Goal: Task Accomplishment & Management: Complete application form

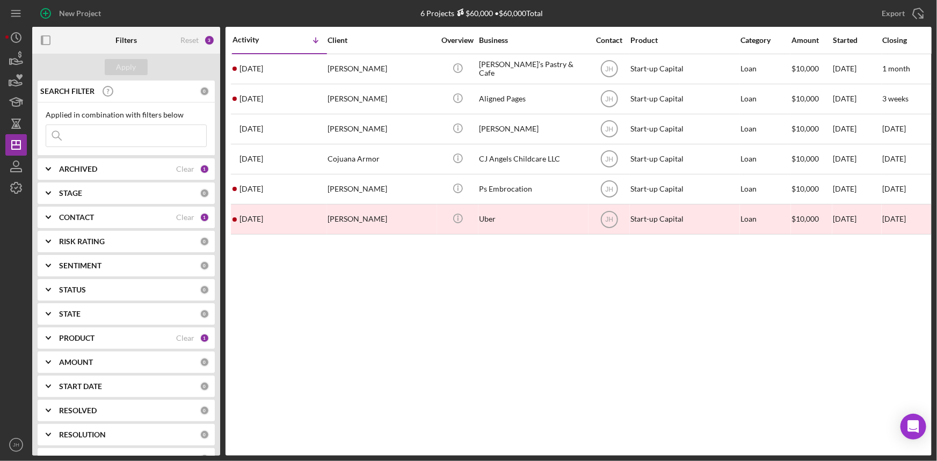
click at [101, 340] on div "PRODUCT" at bounding box center [117, 338] width 117 height 9
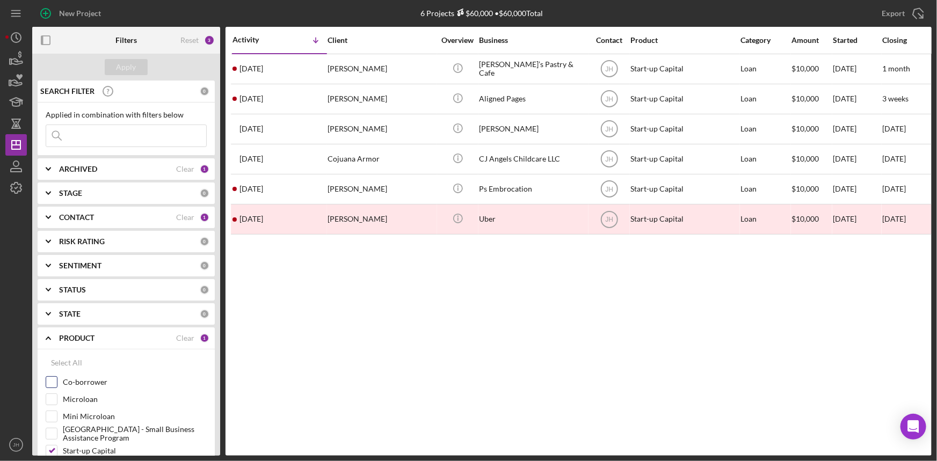
scroll to position [48, 0]
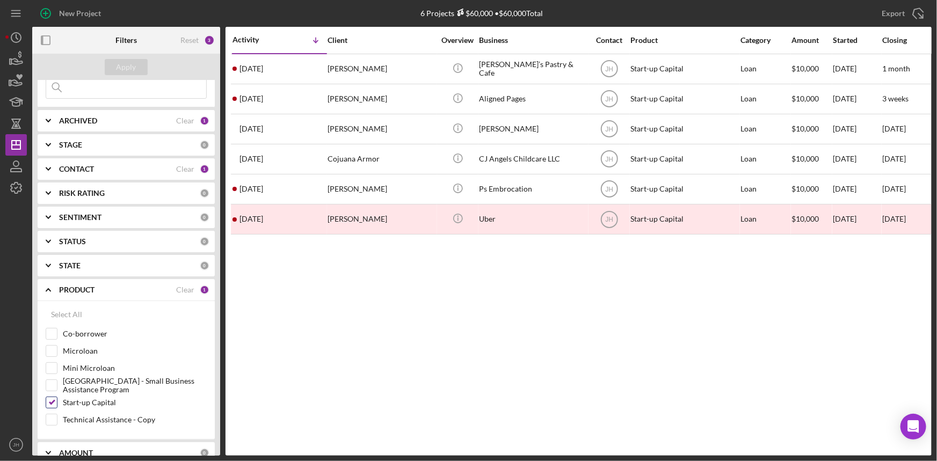
click at [106, 406] on label "Start-up Capital" at bounding box center [135, 402] width 144 height 11
click at [57, 406] on input "Start-up Capital" at bounding box center [51, 402] width 11 height 11
click at [106, 406] on label "Start-up Capital" at bounding box center [135, 402] width 144 height 11
click at [57, 406] on input "Start-up Capital" at bounding box center [51, 402] width 11 height 11
checkbox input "true"
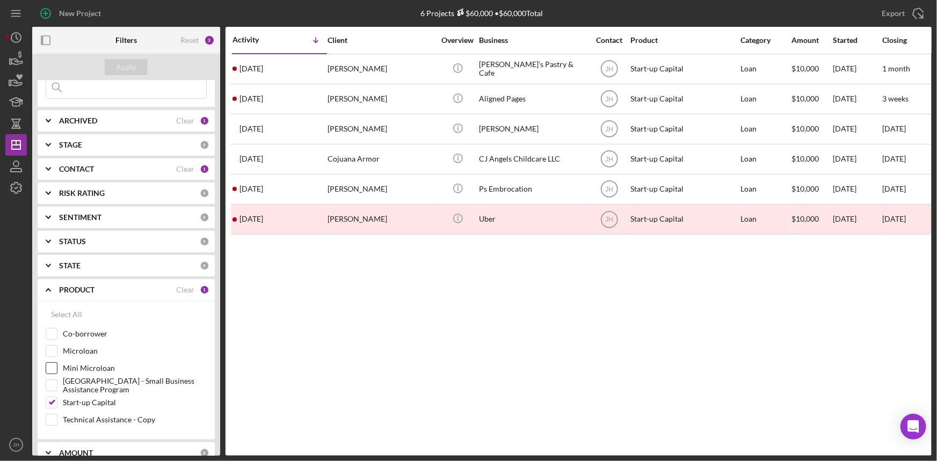
click at [97, 374] on div "Mini Microloan" at bounding box center [126, 370] width 161 height 17
click at [97, 370] on label "Mini Microloan" at bounding box center [135, 368] width 144 height 11
click at [57, 370] on input "Mini Microloan" at bounding box center [51, 368] width 11 height 11
checkbox input "true"
click at [134, 65] on div "Apply" at bounding box center [126, 67] width 20 height 16
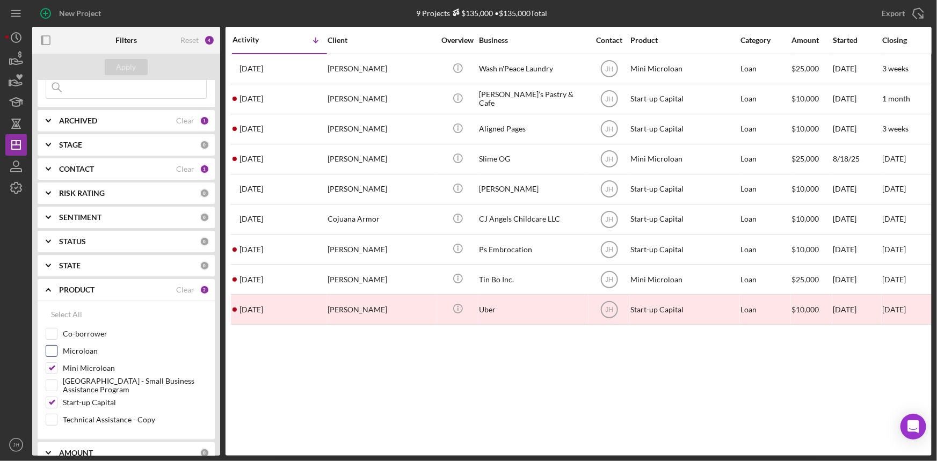
click at [94, 352] on label "Microloan" at bounding box center [135, 351] width 144 height 11
click at [57, 352] on input "Microloan" at bounding box center [51, 351] width 11 height 11
checkbox input "true"
click at [137, 70] on button "Apply" at bounding box center [126, 67] width 43 height 16
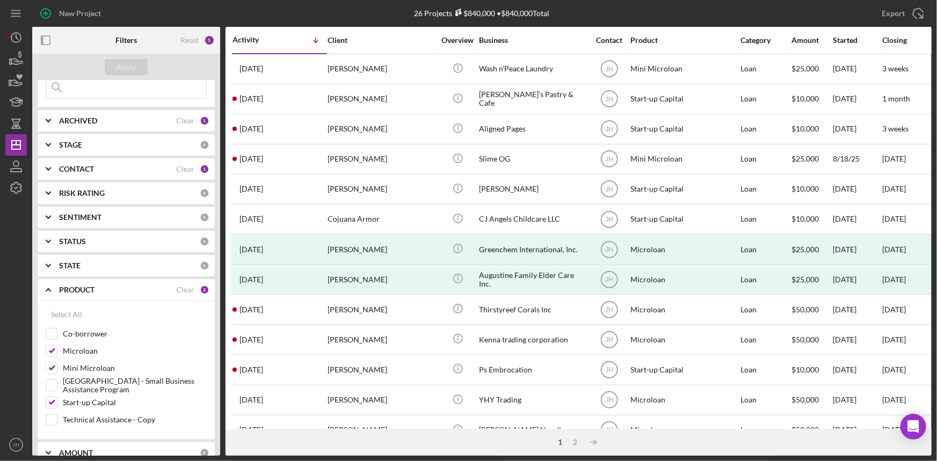
click at [94, 166] on b "CONTACT" at bounding box center [76, 169] width 35 height 9
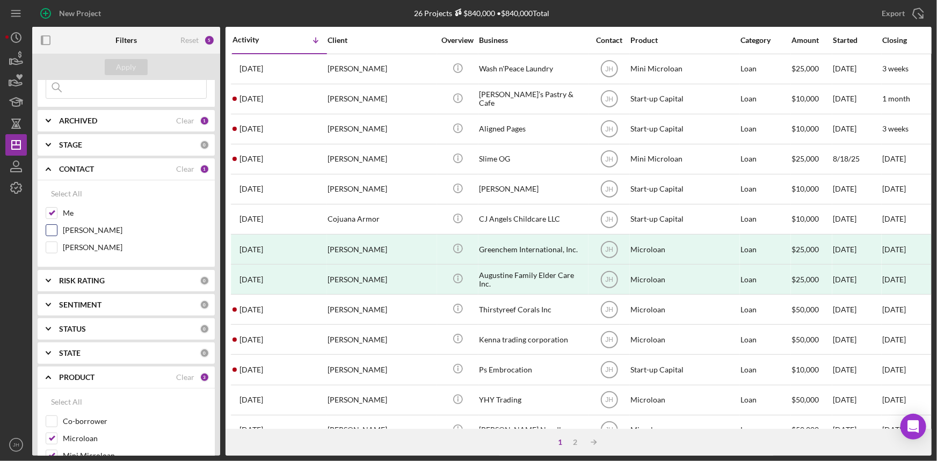
click at [79, 227] on label "[PERSON_NAME]" at bounding box center [135, 230] width 144 height 11
click at [57, 227] on input "[PERSON_NAME]" at bounding box center [51, 230] width 11 height 11
checkbox input "true"
click at [78, 248] on label "[PERSON_NAME]" at bounding box center [135, 247] width 144 height 11
click at [57, 248] on input "[PERSON_NAME]" at bounding box center [51, 247] width 11 height 11
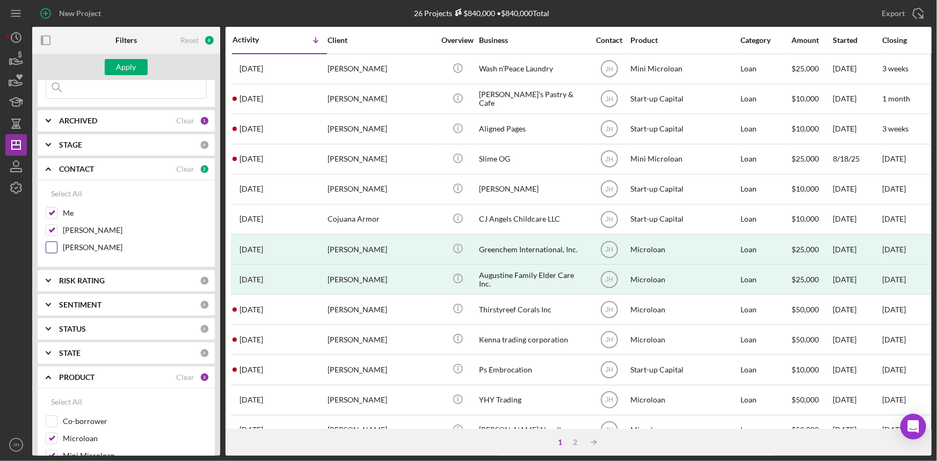
checkbox input "true"
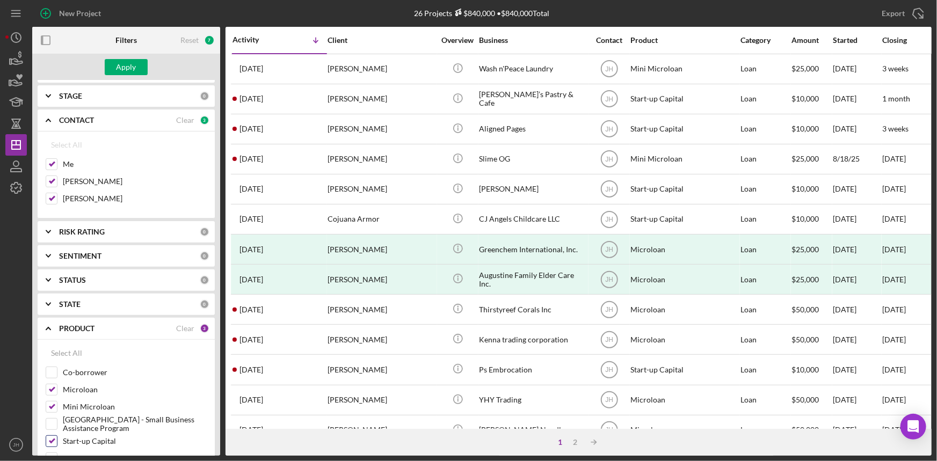
click at [91, 442] on label "Start-up Capital" at bounding box center [135, 441] width 144 height 11
click at [57, 442] on input "Start-up Capital" at bounding box center [51, 441] width 11 height 11
click at [91, 442] on label "Start-up Capital" at bounding box center [135, 441] width 144 height 11
click at [57, 442] on input "Start-up Capital" at bounding box center [51, 441] width 11 height 11
checkbox input "true"
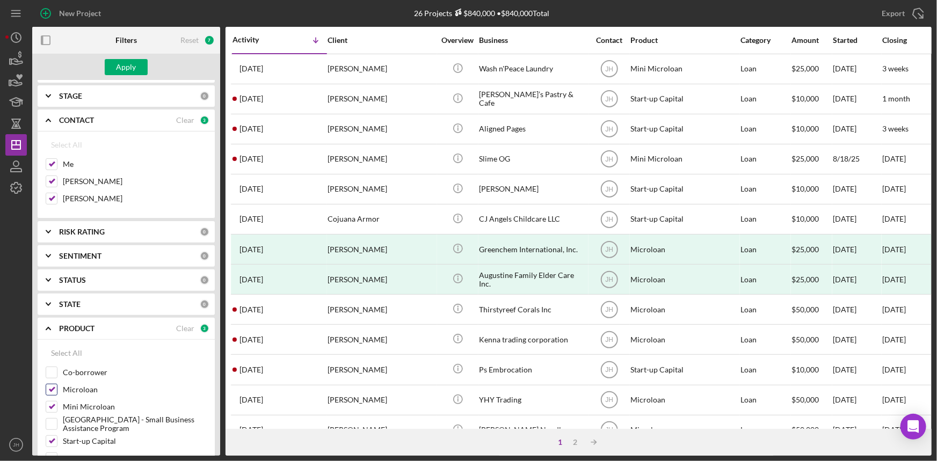
click at [88, 392] on label "Microloan" at bounding box center [135, 389] width 144 height 11
click at [57, 392] on input "Microloan" at bounding box center [51, 389] width 11 height 11
checkbox input "false"
click at [128, 68] on div "Apply" at bounding box center [126, 67] width 20 height 16
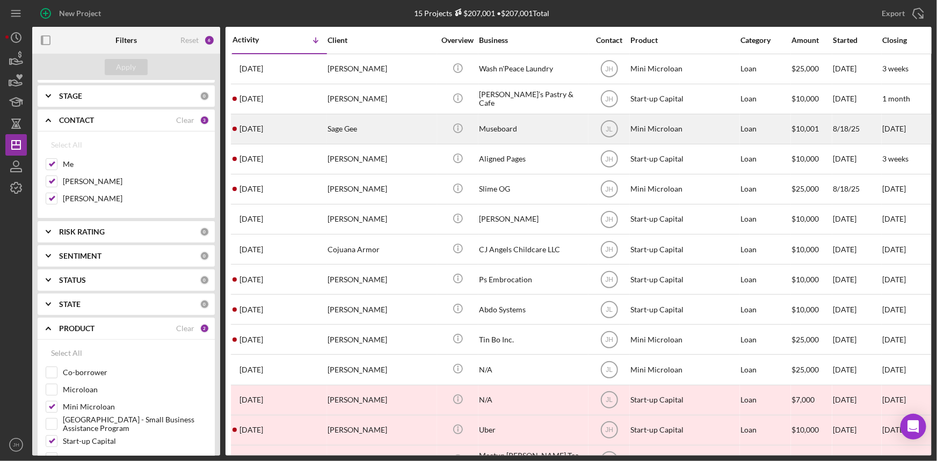
click at [373, 123] on div "Sage Gee" at bounding box center [380, 129] width 107 height 28
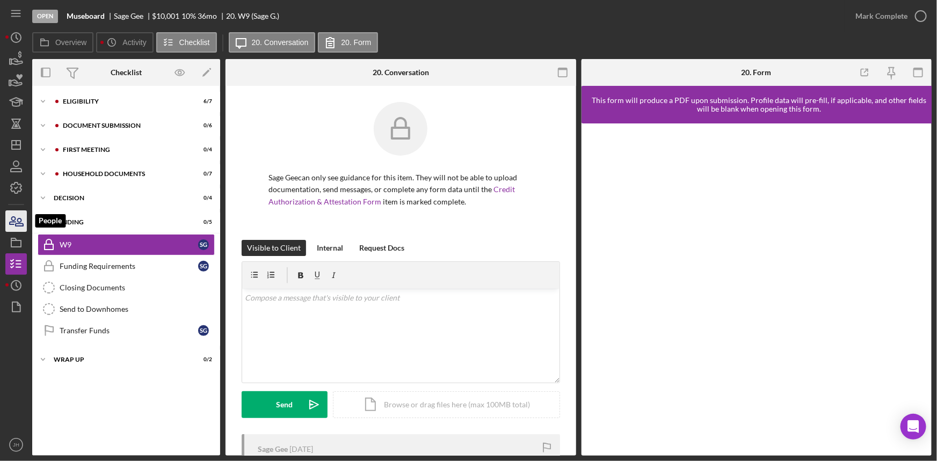
click at [11, 217] on icon "button" at bounding box center [16, 221] width 27 height 27
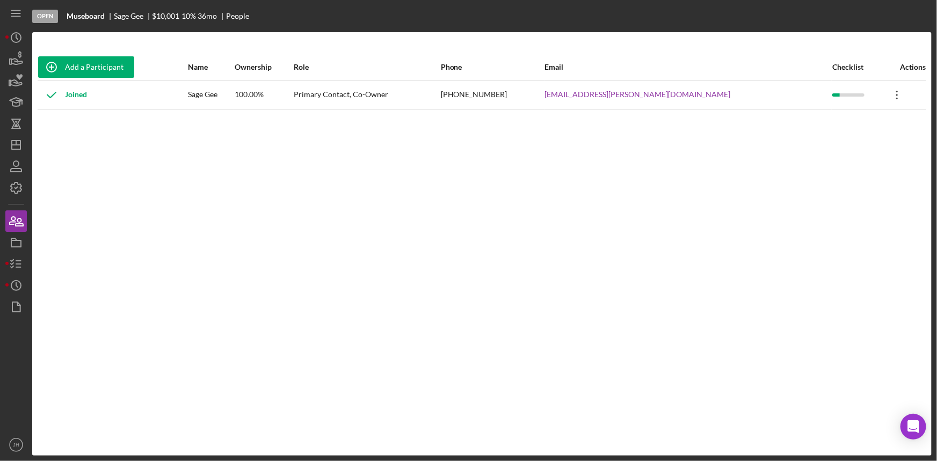
click at [888, 91] on icon "Icon/Overflow" at bounding box center [897, 95] width 27 height 27
click at [813, 123] on div "Icon/Edit Edit" at bounding box center [837, 123] width 118 height 22
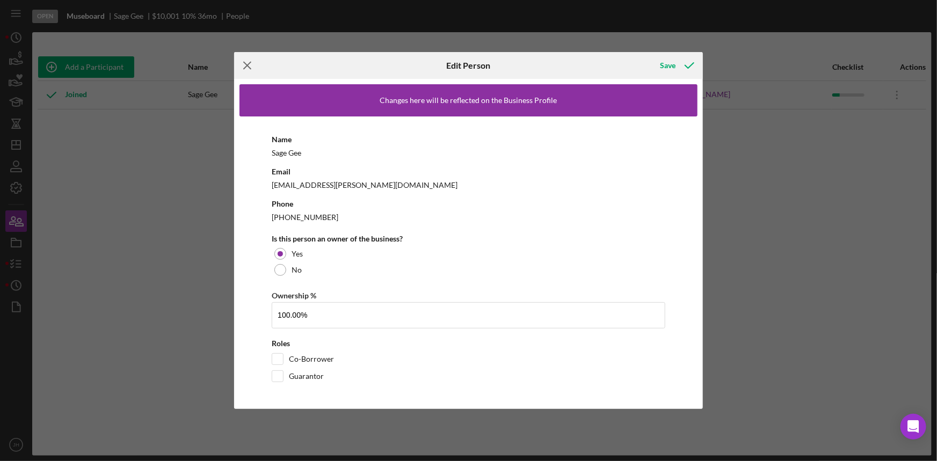
click at [246, 69] on icon "Icon/Menu Close" at bounding box center [247, 65] width 27 height 27
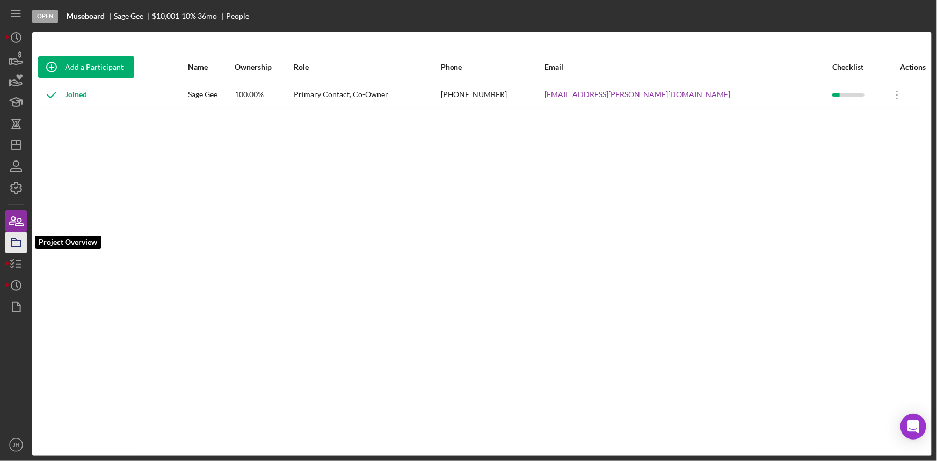
click at [14, 246] on rect "button" at bounding box center [16, 243] width 10 height 6
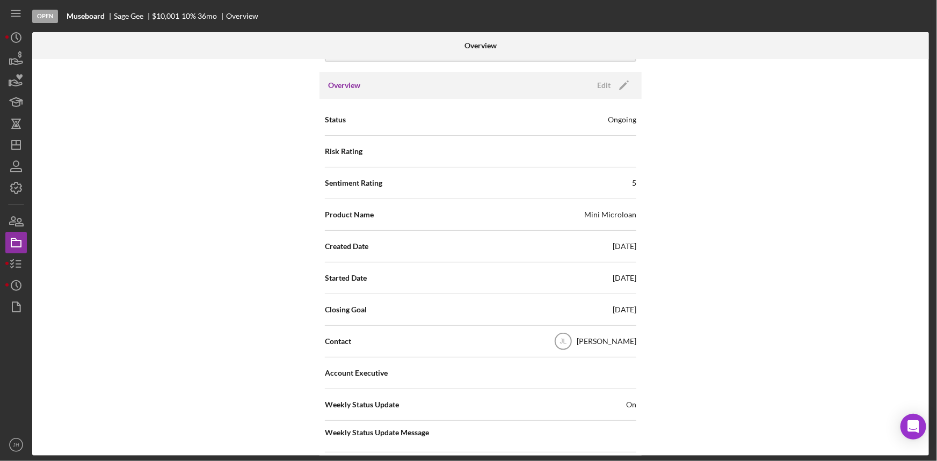
scroll to position [97, 0]
click at [615, 77] on icon "Icon/Edit" at bounding box center [623, 84] width 27 height 27
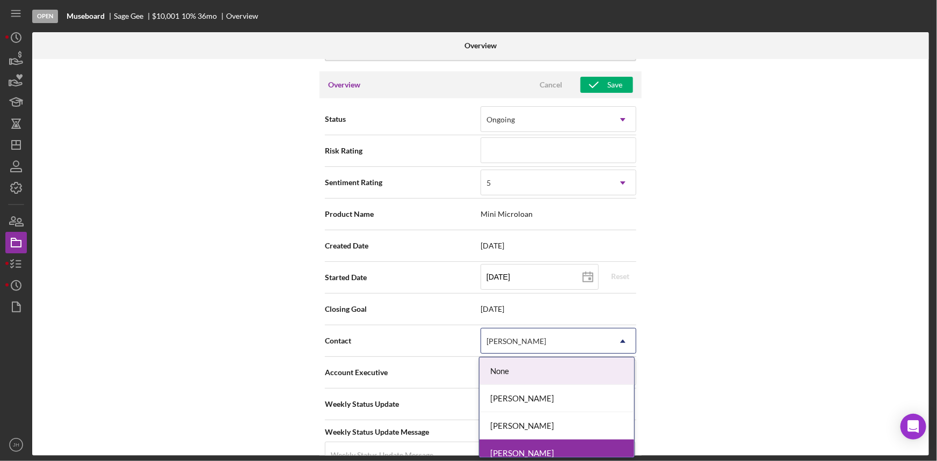
click at [522, 329] on div "[PERSON_NAME]" at bounding box center [545, 341] width 129 height 25
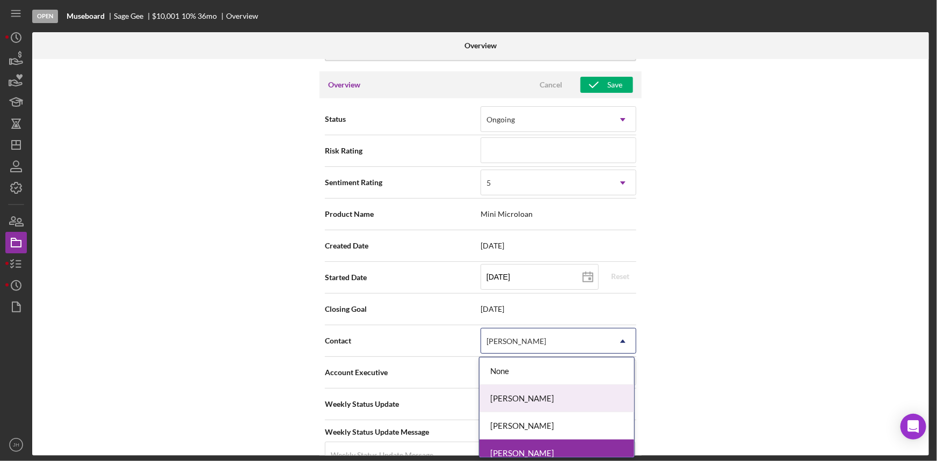
click at [523, 397] on div "[PERSON_NAME]" at bounding box center [556, 398] width 155 height 27
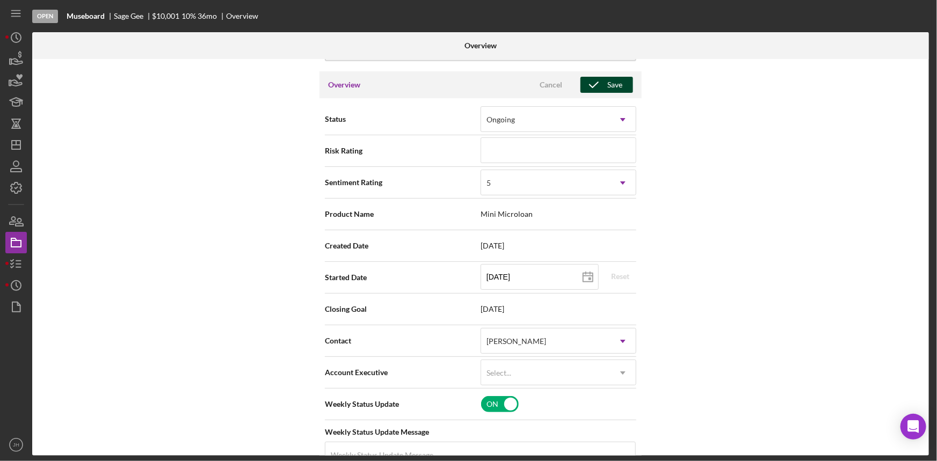
click at [623, 89] on button "Save" at bounding box center [606, 85] width 53 height 16
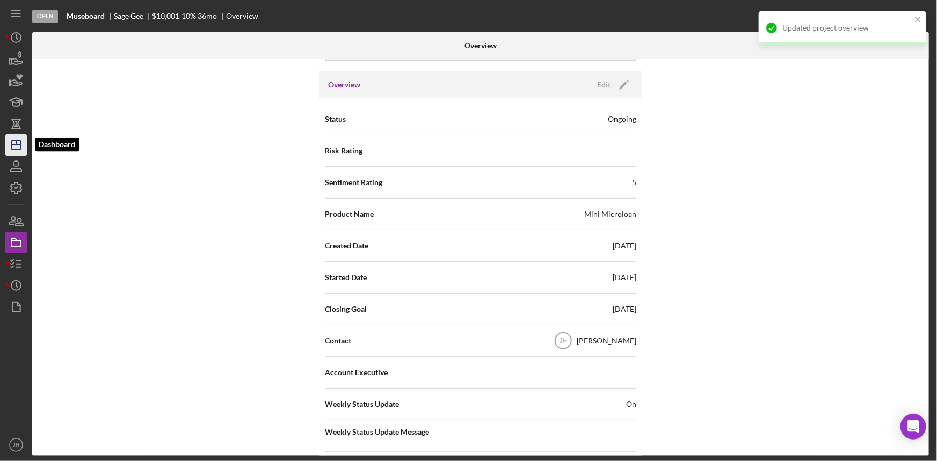
click at [19, 151] on icon "Icon/Dashboard" at bounding box center [16, 145] width 27 height 27
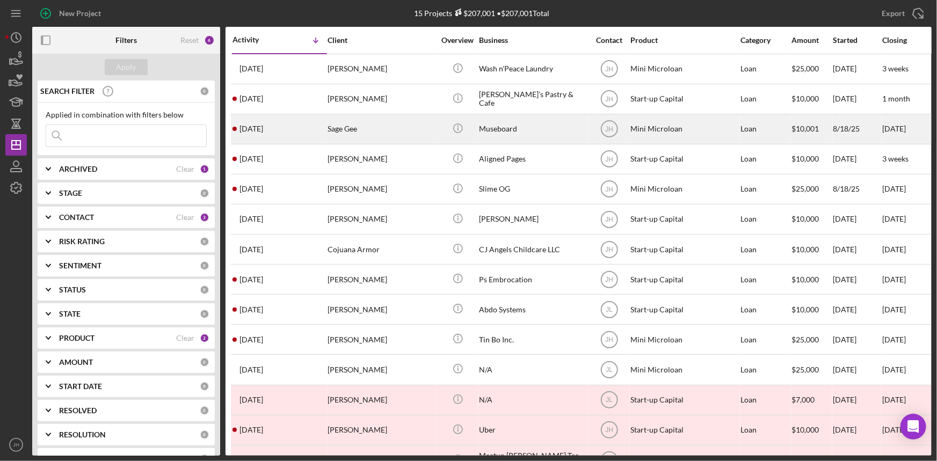
click at [400, 132] on div "Sage Gee" at bounding box center [380, 129] width 107 height 28
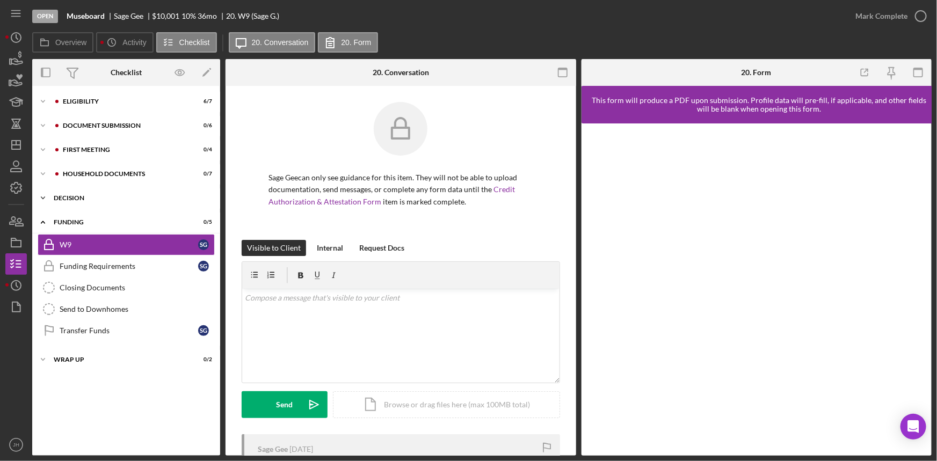
click at [130, 199] on div "decision" at bounding box center [130, 198] width 153 height 6
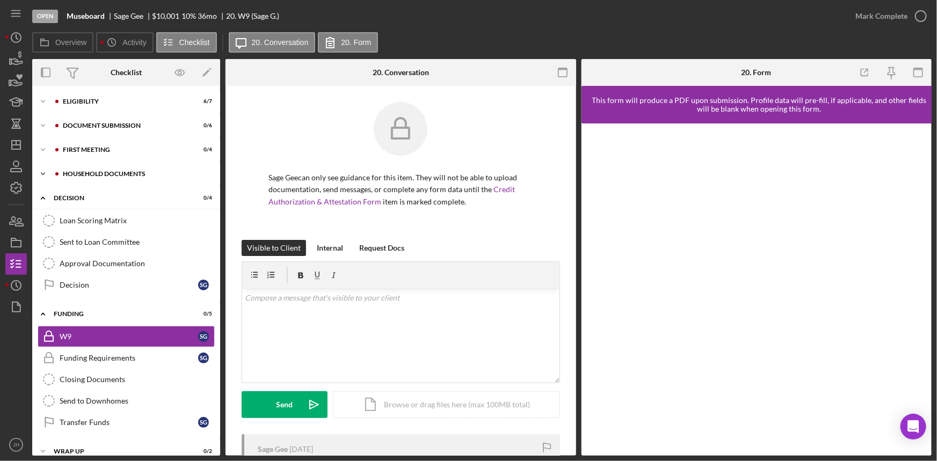
click at [132, 178] on div "Icon/Expander Household Documents 0 / 7" at bounding box center [126, 173] width 188 height 21
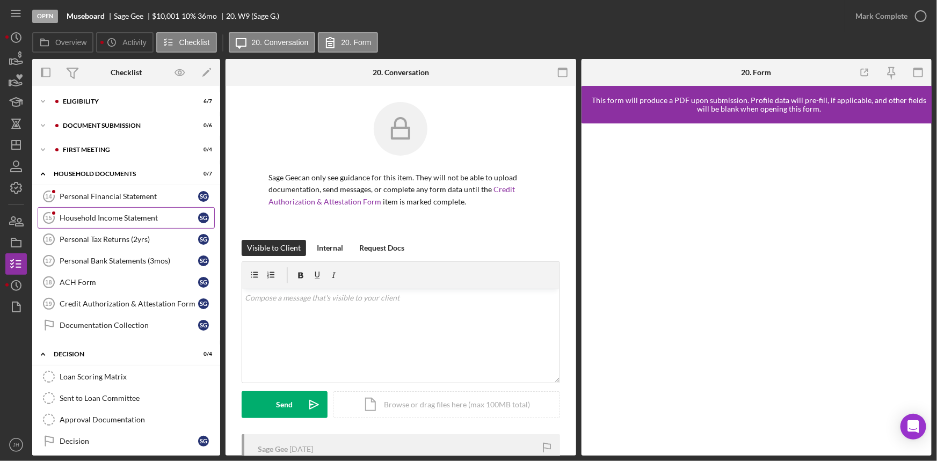
click at [139, 225] on link "Household Income Statement 15 Household Income Statement S G" at bounding box center [126, 217] width 177 height 21
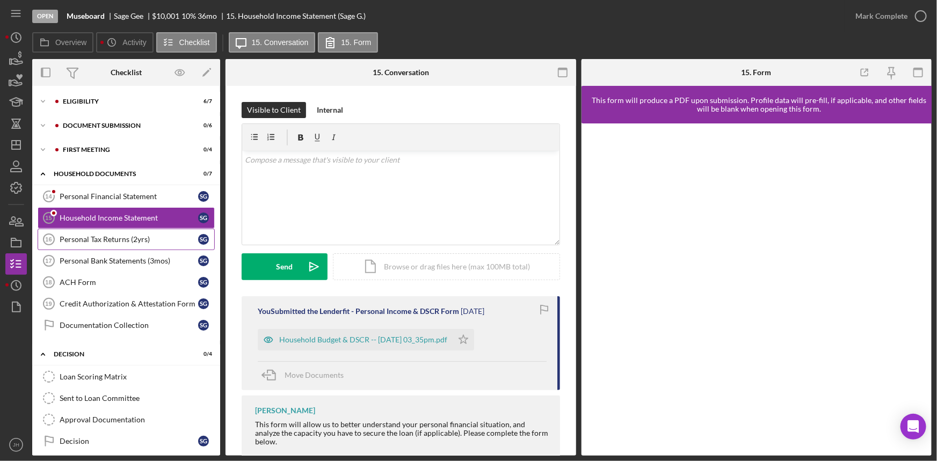
click at [128, 243] on link "Personal Tax Returns (2yrs) 16 Personal Tax Returns (2yrs) S G" at bounding box center [126, 239] width 177 height 21
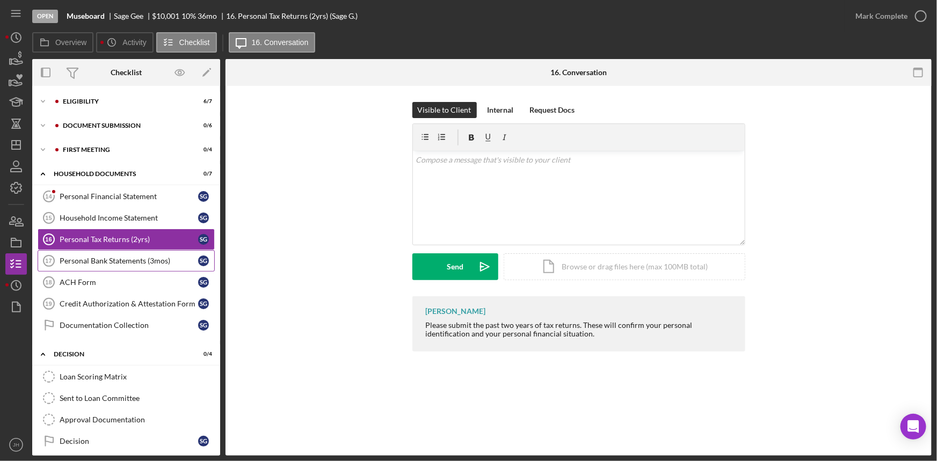
click at [129, 262] on div "Personal Bank Statements (3mos)" at bounding box center [129, 261] width 138 height 9
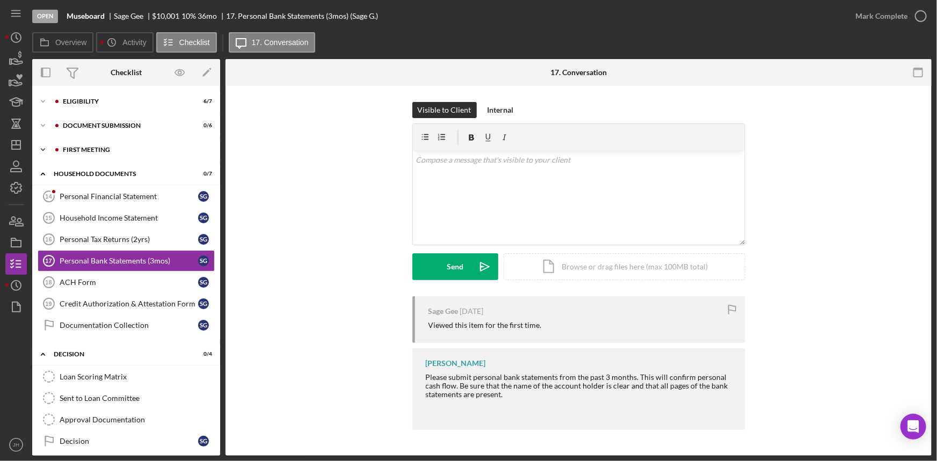
click at [126, 154] on div "Icon/Expander First Meeting 0 / 4" at bounding box center [126, 149] width 188 height 21
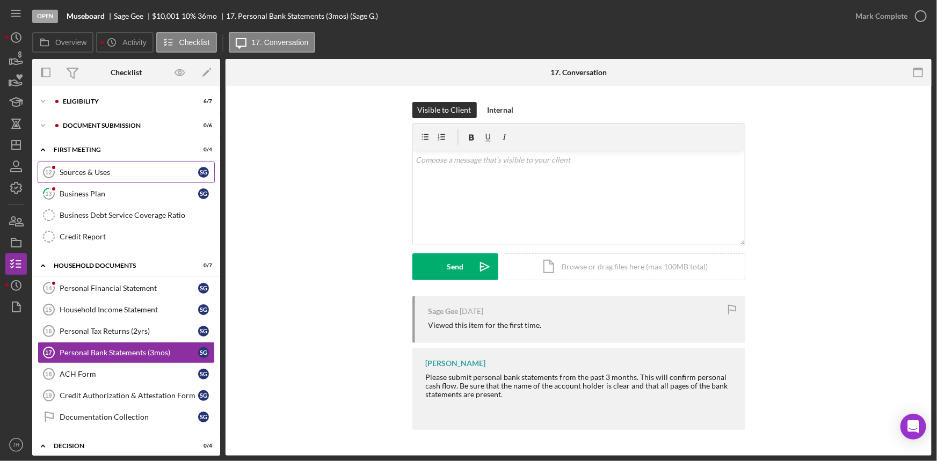
click at [107, 177] on link "Sources & Uses 12 Sources & Uses S G" at bounding box center [126, 172] width 177 height 21
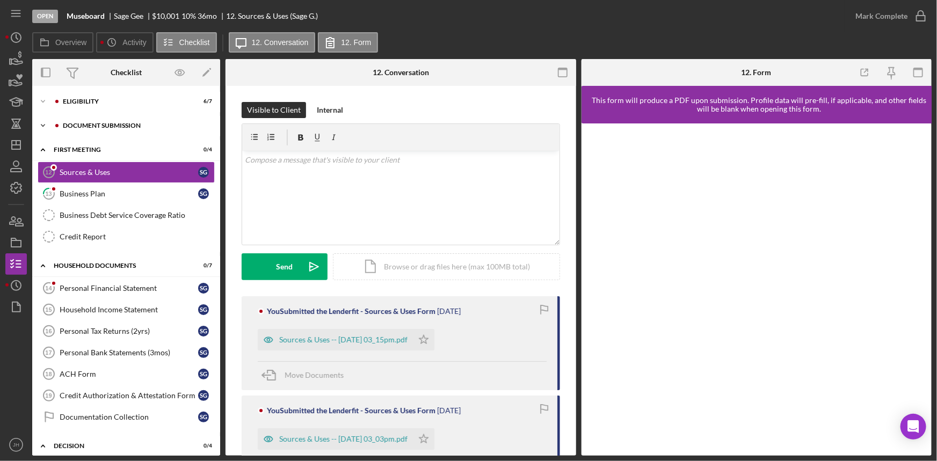
click at [98, 129] on div "Icon/Expander Document Submission 0 / 6" at bounding box center [126, 125] width 188 height 21
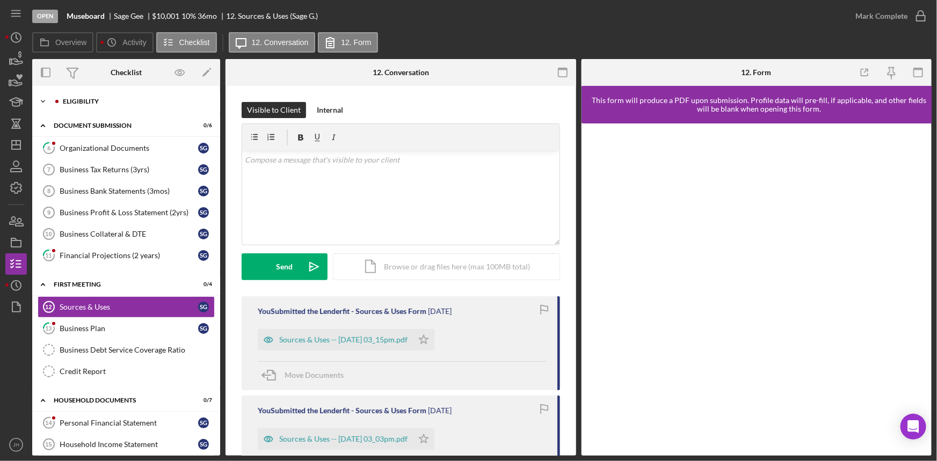
click at [97, 107] on div "Icon/Expander Eligibility 6 / 7" at bounding box center [126, 101] width 188 height 21
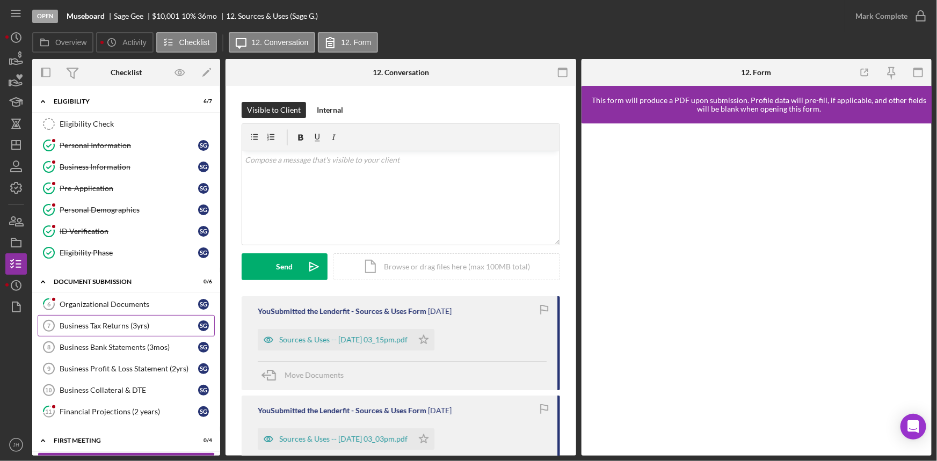
click at [113, 319] on link "Business Tax Returns (3yrs) 7 Business Tax Returns (3yrs) S G" at bounding box center [126, 325] width 177 height 21
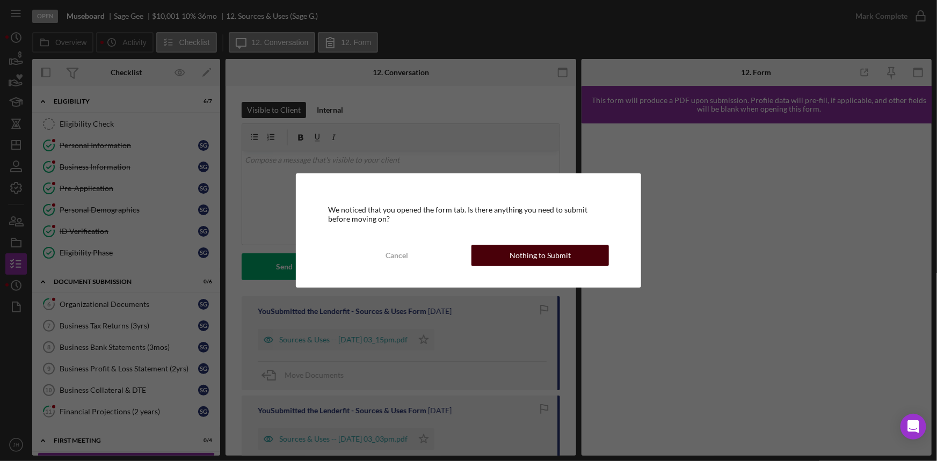
click at [527, 253] on div "Nothing to Submit" at bounding box center [539, 255] width 61 height 21
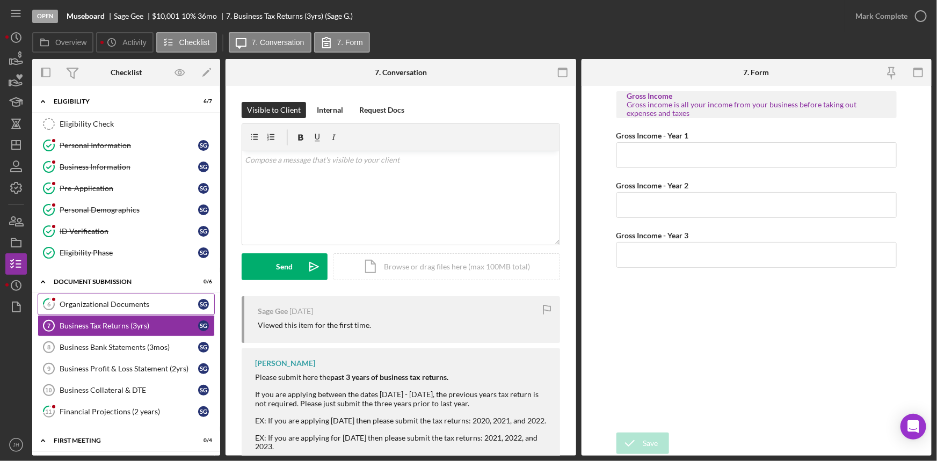
click at [134, 305] on div "Organizational Documents" at bounding box center [129, 304] width 138 height 9
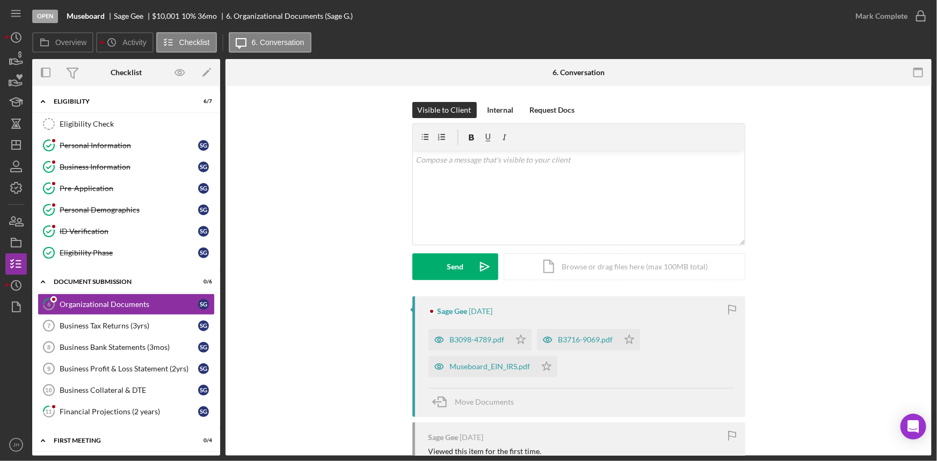
scroll to position [48, 0]
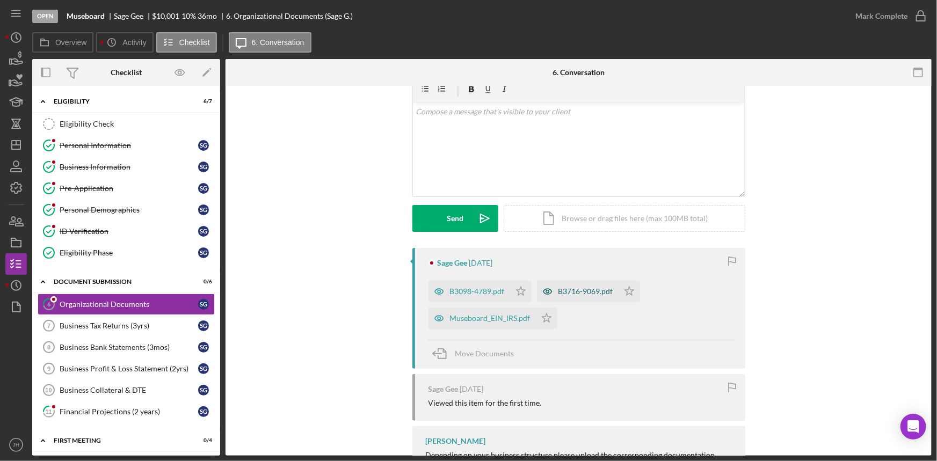
click at [571, 289] on div "B3716-9069.pdf" at bounding box center [585, 291] width 55 height 9
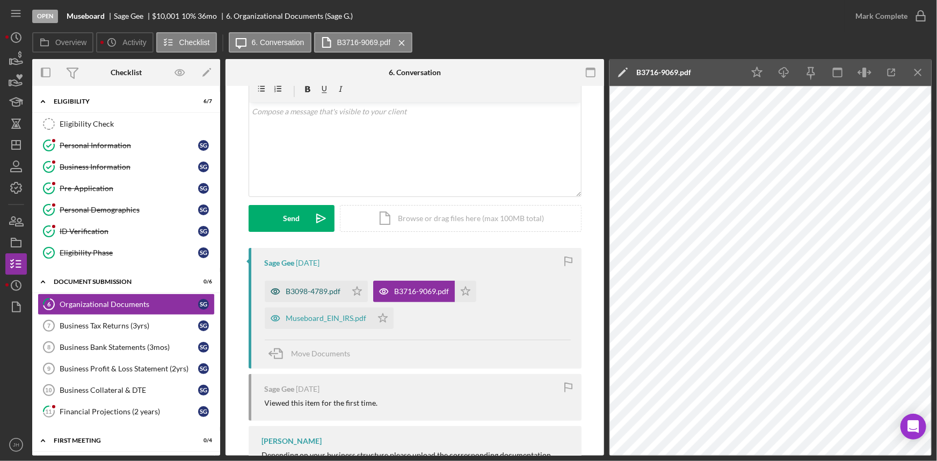
click at [305, 287] on div "B3098-4789.pdf" at bounding box center [313, 291] width 55 height 9
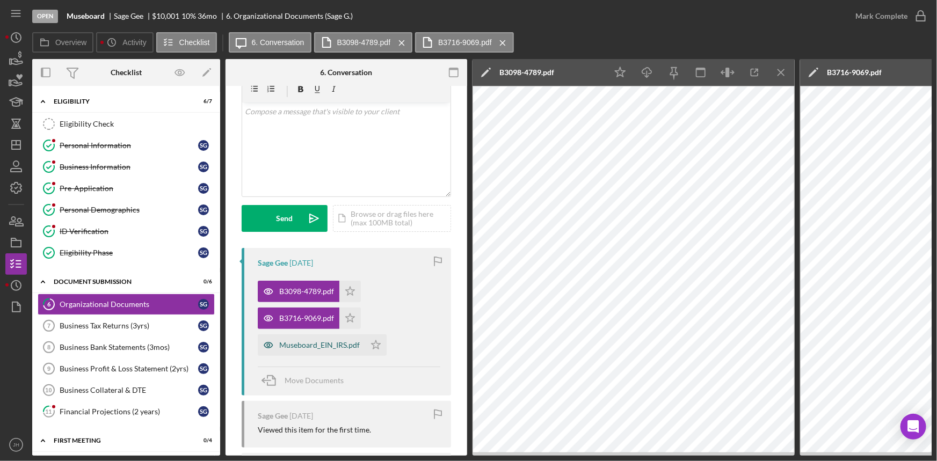
click at [325, 347] on div "Museboard_EIN_IRS.pdf" at bounding box center [319, 345] width 81 height 9
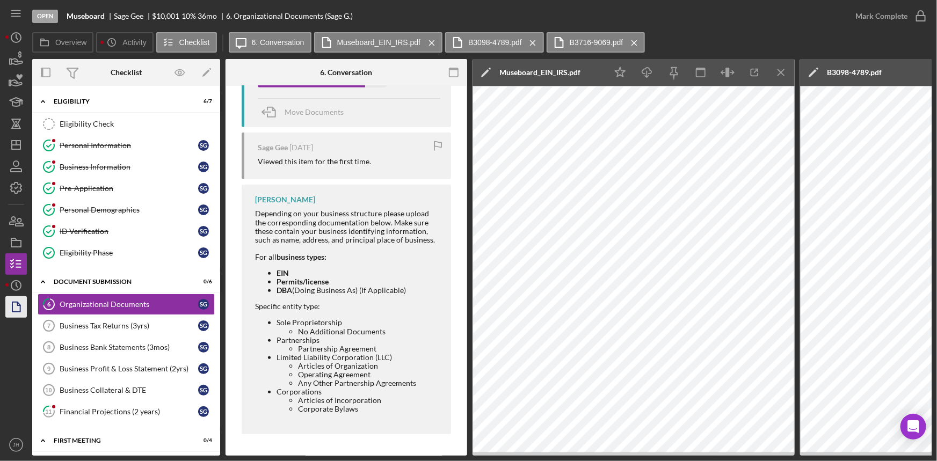
scroll to position [319, 0]
click at [119, 414] on div "Financial Projections (2 years)" at bounding box center [129, 411] width 138 height 9
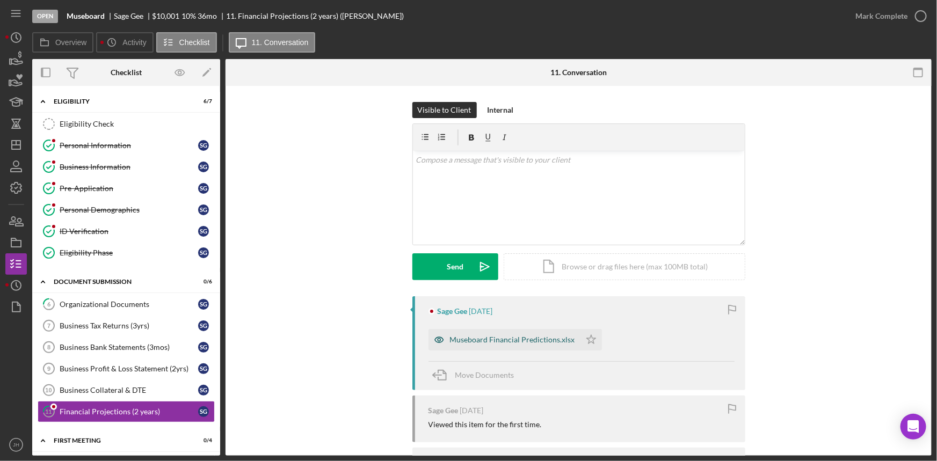
click at [517, 344] on div "Museboard Financial Predictions.xlsx" at bounding box center [512, 340] width 125 height 9
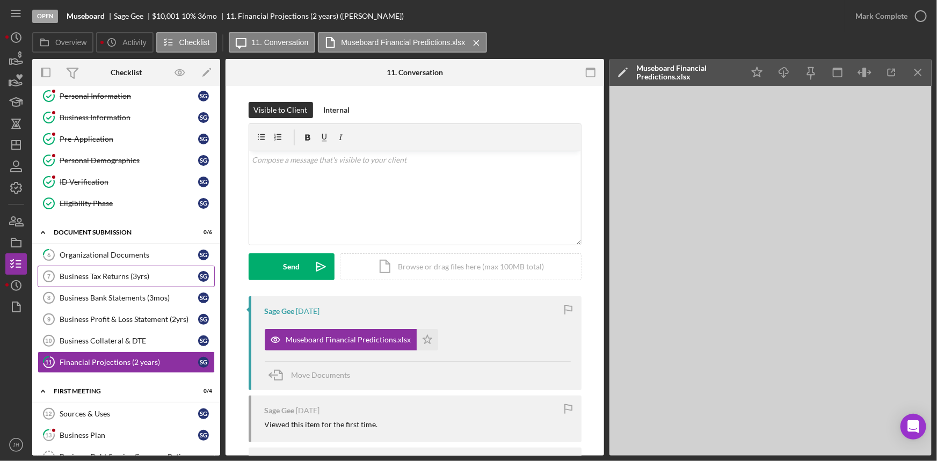
scroll to position [97, 0]
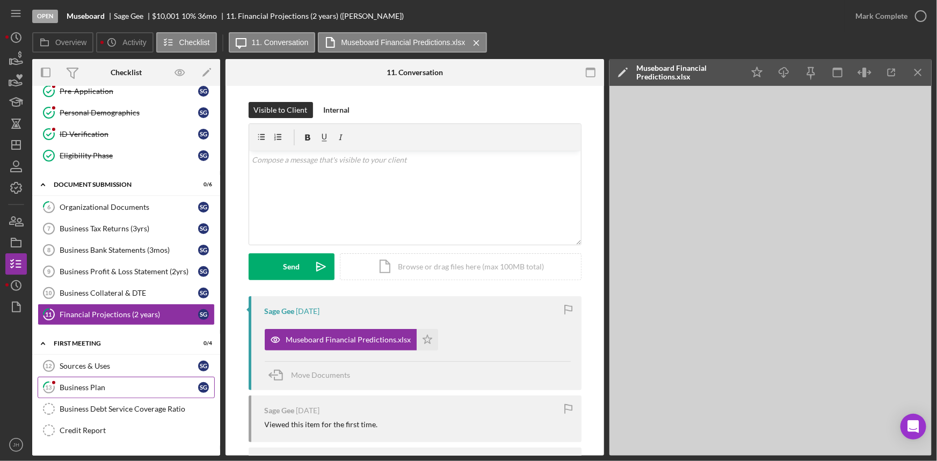
click at [126, 392] on link "13 Business Plan S G" at bounding box center [126, 387] width 177 height 21
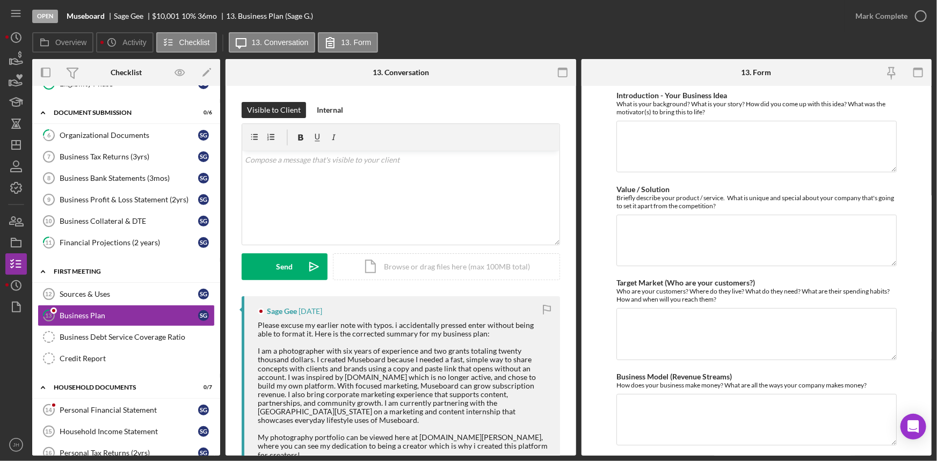
scroll to position [195, 0]
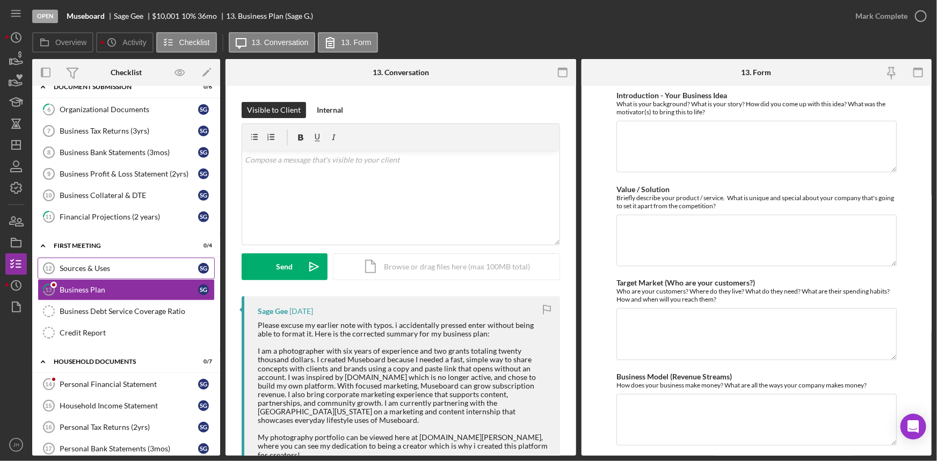
click at [117, 266] on div "Sources & Uses" at bounding box center [129, 268] width 138 height 9
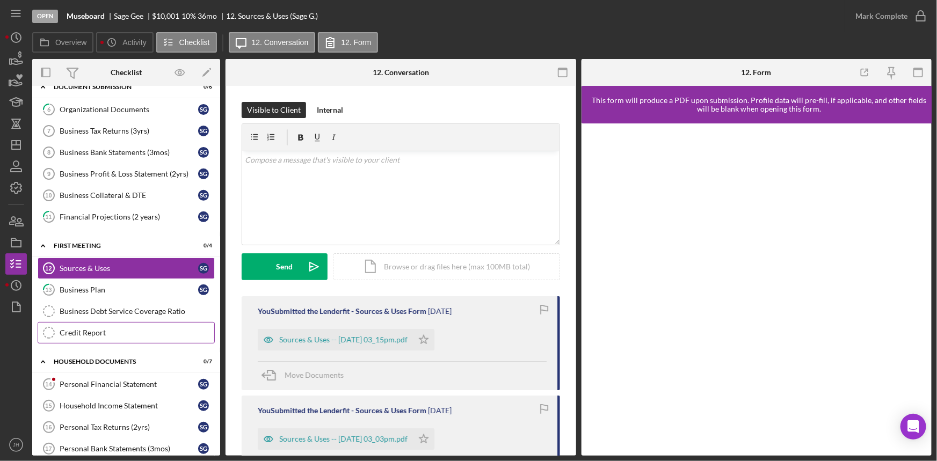
click at [105, 340] on link "Credit Report Credit Report" at bounding box center [126, 332] width 177 height 21
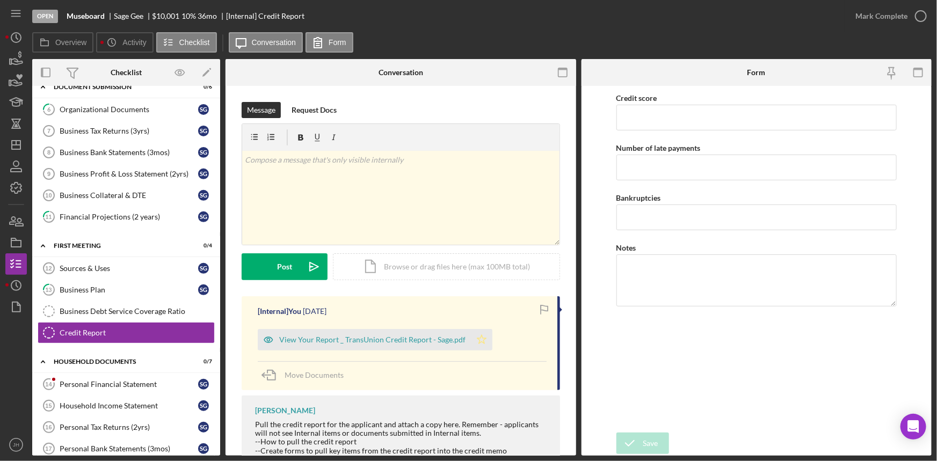
click at [478, 340] on icon "Icon/Star" at bounding box center [481, 339] width 21 height 21
click at [917, 14] on icon "button" at bounding box center [920, 16] width 27 height 27
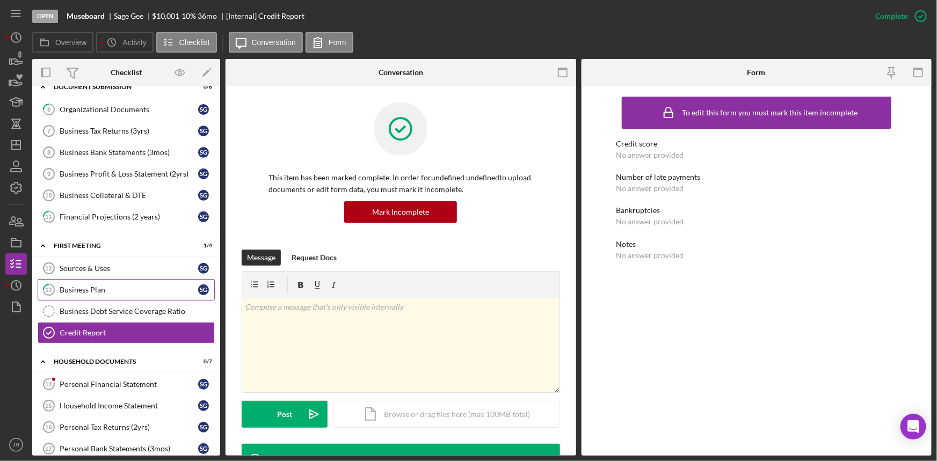
click at [133, 291] on div "Business Plan" at bounding box center [129, 290] width 138 height 9
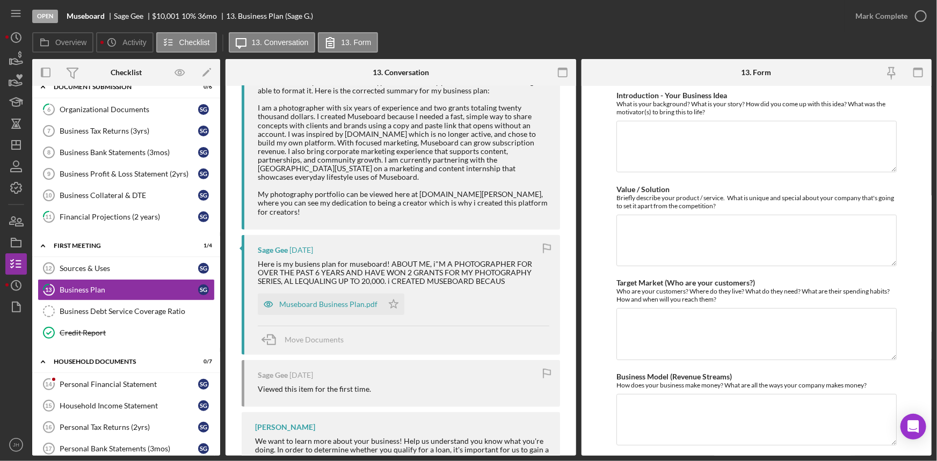
scroll to position [244, 0]
click at [390, 299] on polygon "button" at bounding box center [393, 303] width 9 height 9
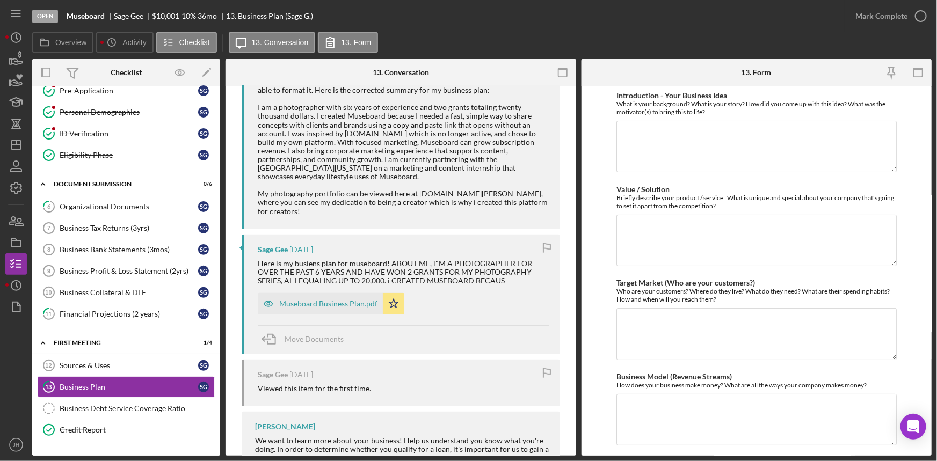
scroll to position [97, 0]
